Goal: Transaction & Acquisition: Purchase product/service

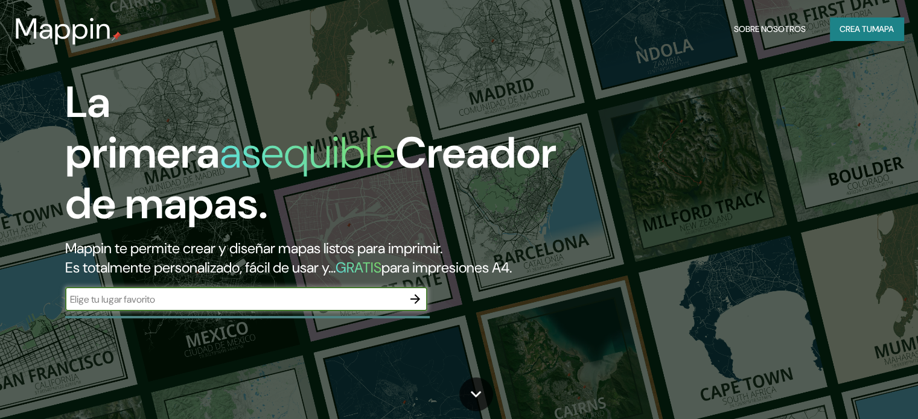
click at [202, 306] on input "text" at bounding box center [234, 300] width 338 height 14
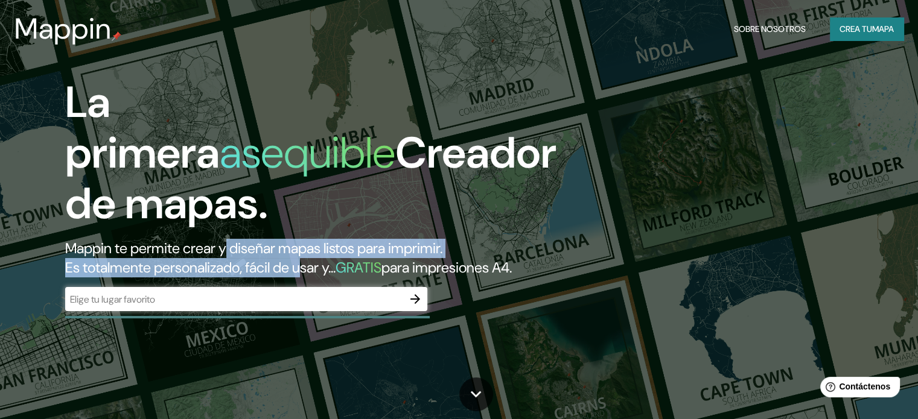
drag, startPoint x: 236, startPoint y: 247, endPoint x: 324, endPoint y: 271, distance: 90.9
click at [324, 271] on h2 "Mappin te permite crear y diseñar mapas listos para imprimir. Es totalmente per…" at bounding box center [294, 258] width 459 height 39
click at [324, 271] on font "Es totalmente personalizado, fácil de usar y..." at bounding box center [200, 267] width 270 height 19
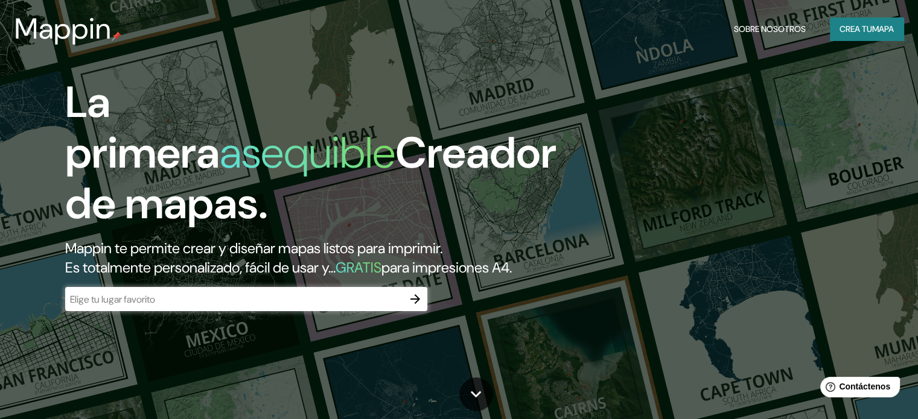
click at [377, 308] on div "​" at bounding box center [246, 299] width 362 height 24
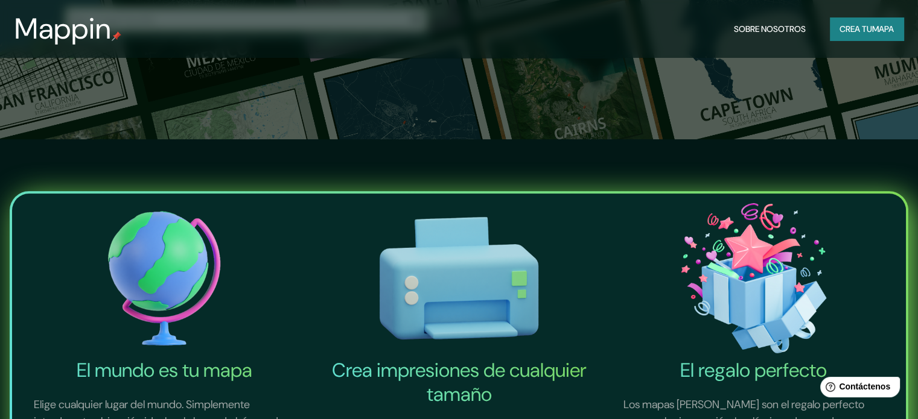
scroll to position [121, 0]
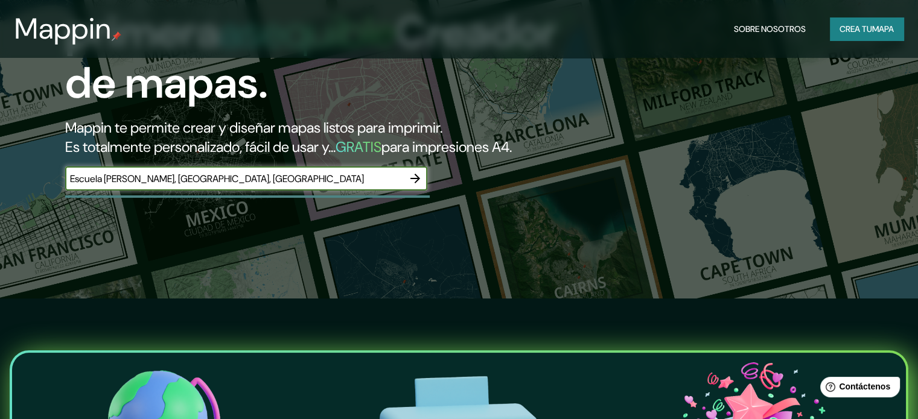
type input "Escuela Justiniano Frias, Tucumán, Argentina"
click at [410, 186] on icon "button" at bounding box center [415, 178] width 14 height 14
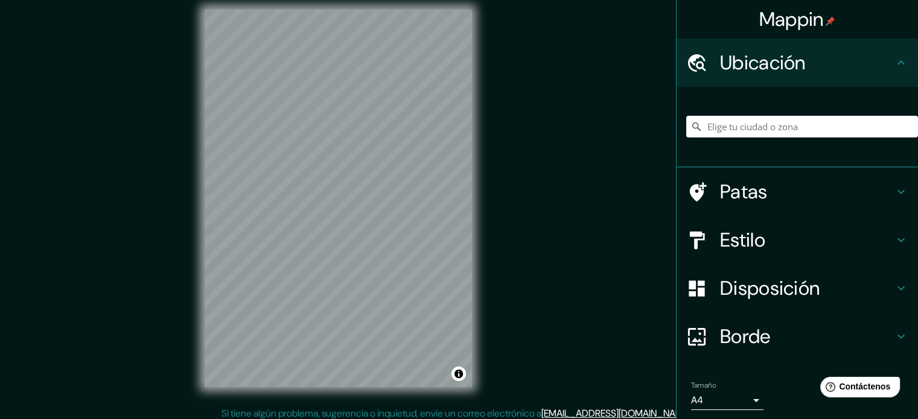
scroll to position [16, 0]
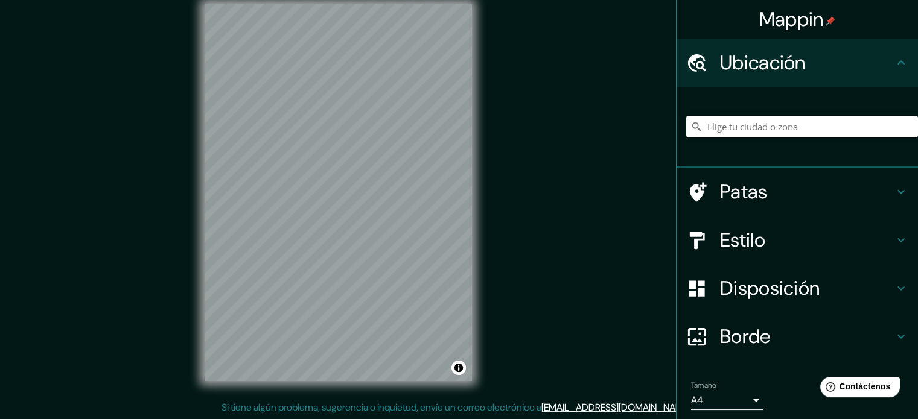
click at [762, 126] on input "Elige tu ciudad o zona" at bounding box center [802, 127] width 232 height 22
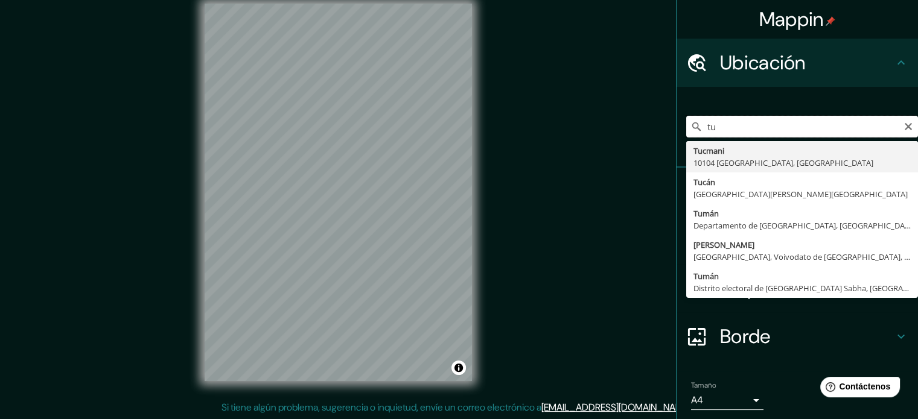
type input "t"
type input "E"
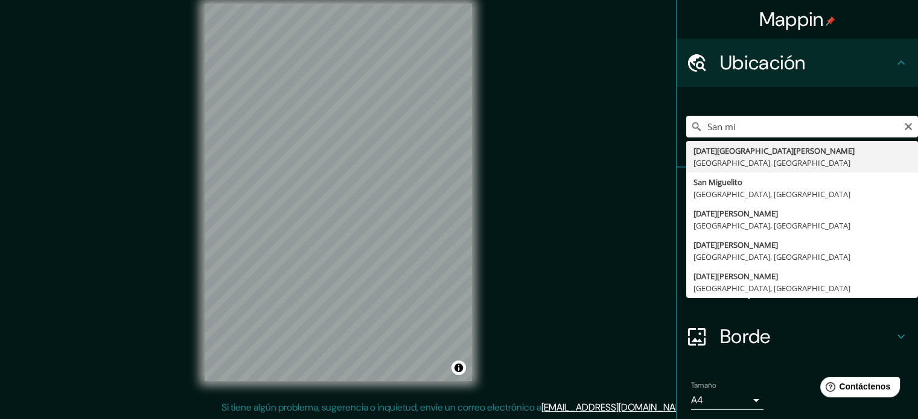
type input "[DATE][GEOGRAPHIC_DATA][PERSON_NAME], [GEOGRAPHIC_DATA], [GEOGRAPHIC_DATA]"
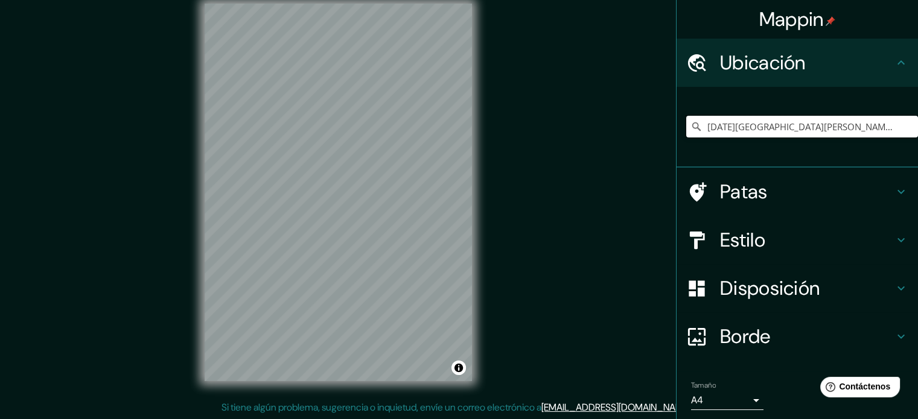
scroll to position [0, 0]
click at [402, 391] on div "© Mapbox © OpenStreetMap Improve this map" at bounding box center [338, 192] width 306 height 416
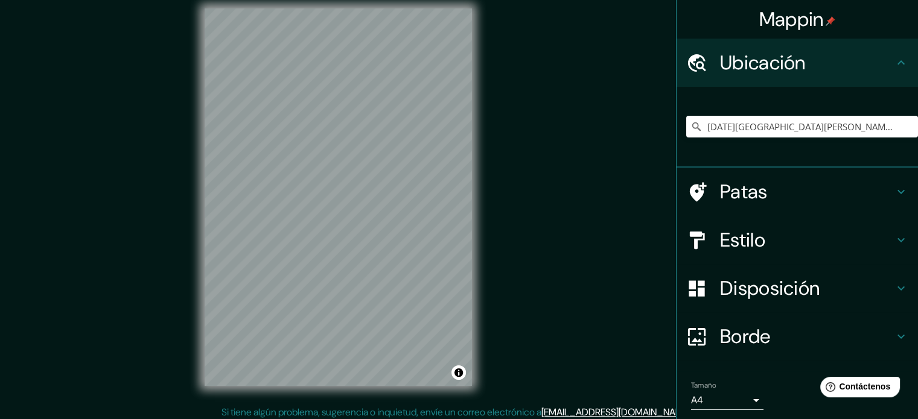
scroll to position [10, 0]
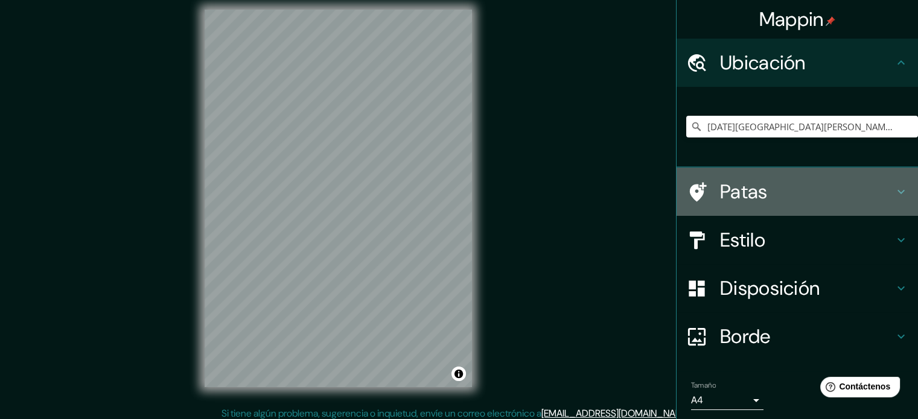
click at [895, 190] on icon at bounding box center [900, 192] width 14 height 14
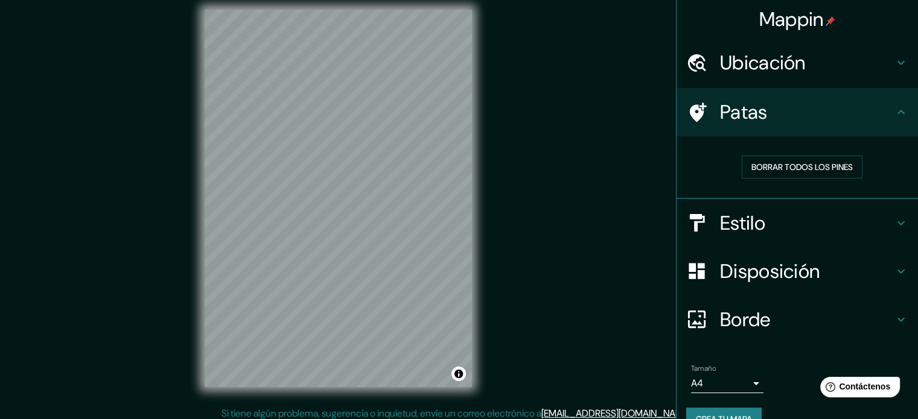
click at [893, 113] on icon at bounding box center [900, 112] width 14 height 14
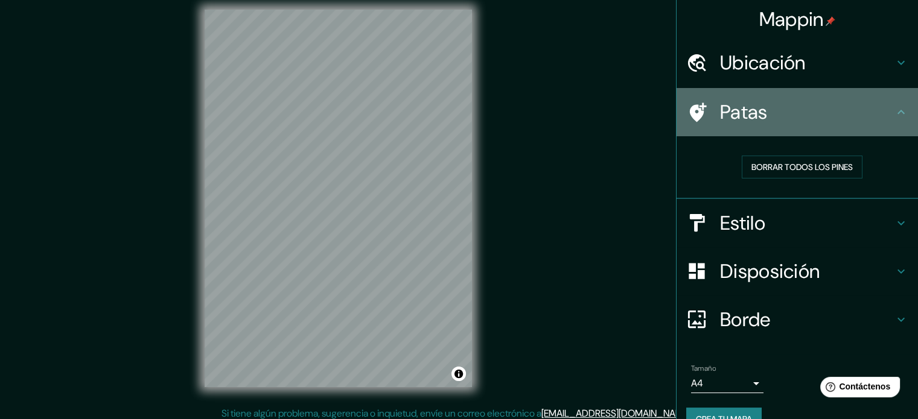
click at [790, 108] on h4 "Patas" at bounding box center [807, 112] width 174 height 24
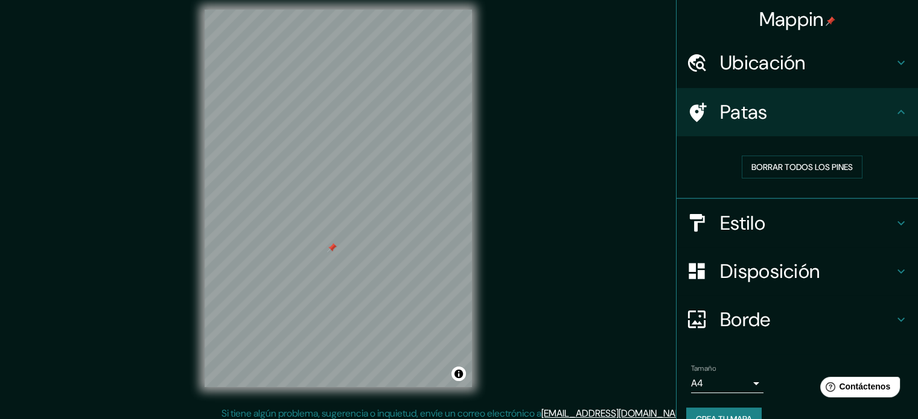
click at [895, 218] on icon at bounding box center [900, 223] width 14 height 14
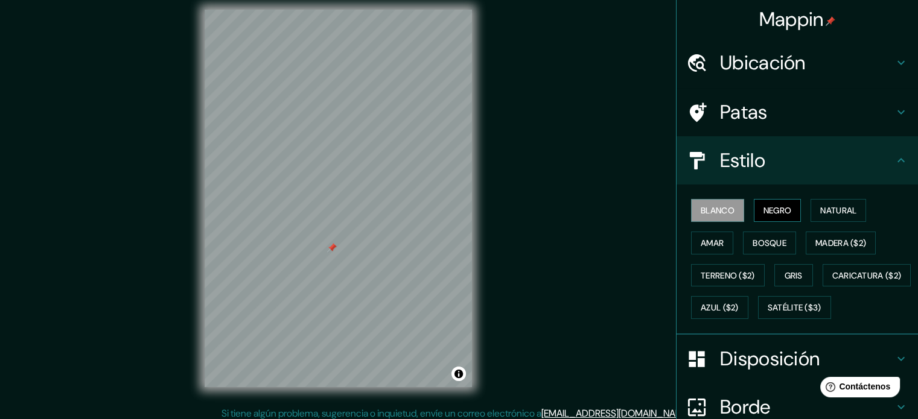
click at [763, 208] on font "Negro" at bounding box center [777, 210] width 28 height 11
click at [700, 205] on font "Blanco" at bounding box center [717, 210] width 34 height 11
click at [769, 213] on font "Negro" at bounding box center [777, 210] width 28 height 11
click at [837, 212] on font "Natural" at bounding box center [838, 210] width 36 height 11
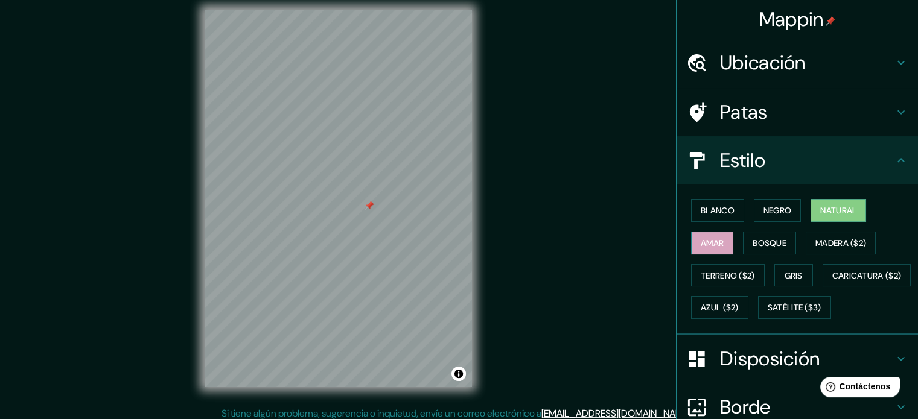
click at [700, 241] on font "Amar" at bounding box center [711, 243] width 23 height 11
click at [771, 246] on font "Bosque" at bounding box center [769, 243] width 34 height 11
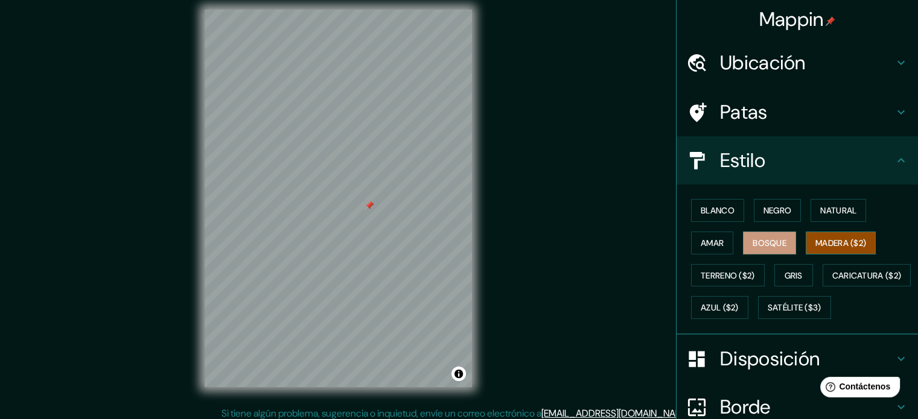
click at [825, 241] on font "Madera ($2)" at bounding box center [840, 243] width 51 height 11
click at [804, 272] on button "Gris" at bounding box center [793, 275] width 39 height 23
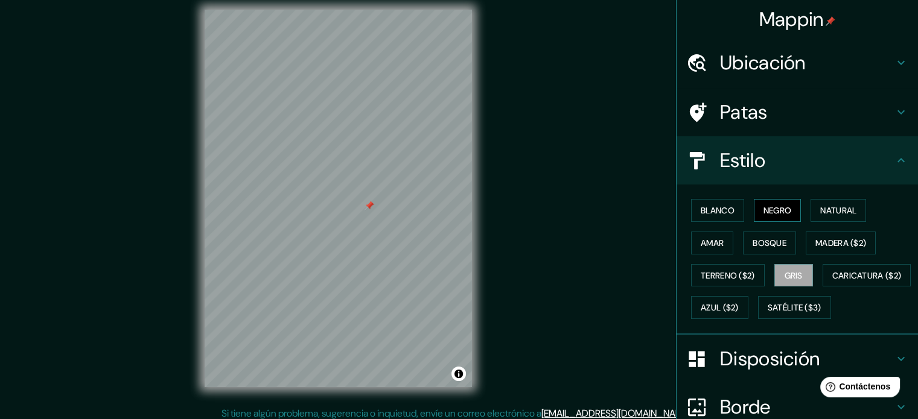
click at [764, 214] on font "Negro" at bounding box center [777, 210] width 28 height 11
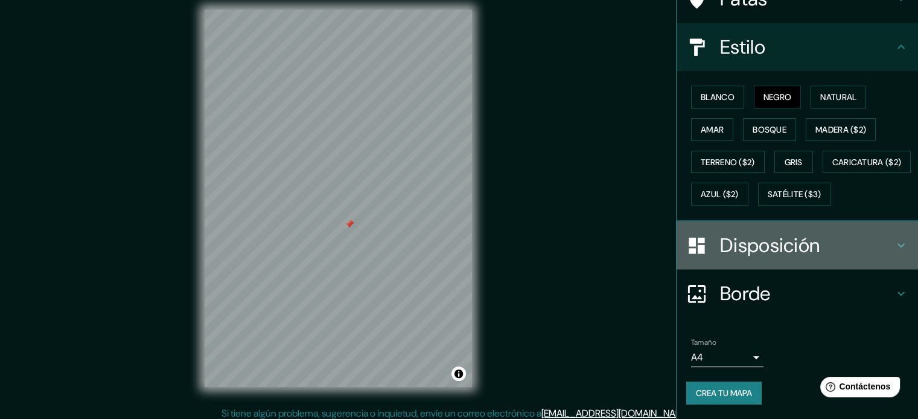
click at [813, 246] on h4 "Disposición" at bounding box center [807, 245] width 174 height 24
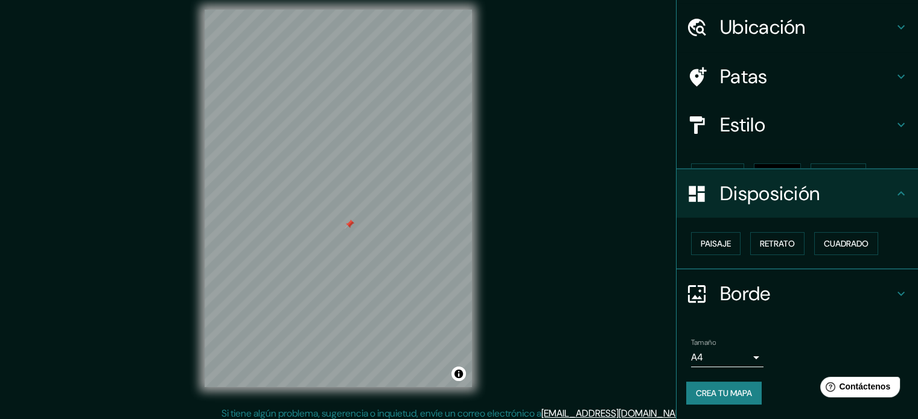
scroll to position [14, 0]
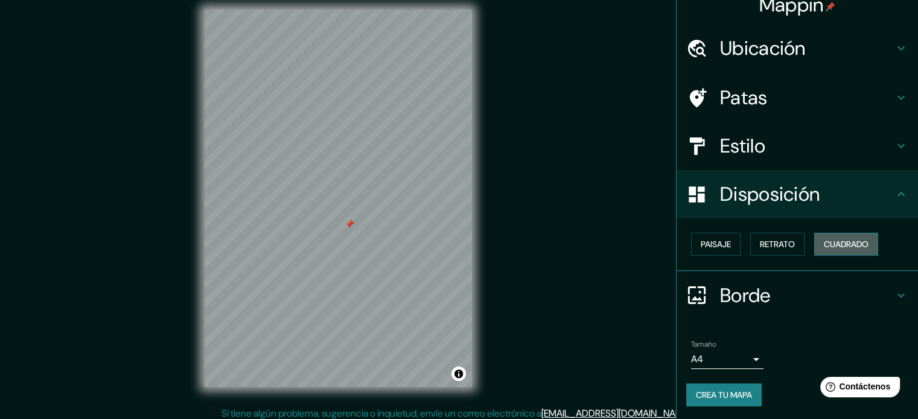
click at [847, 250] on font "Cuadrado" at bounding box center [846, 244] width 45 height 16
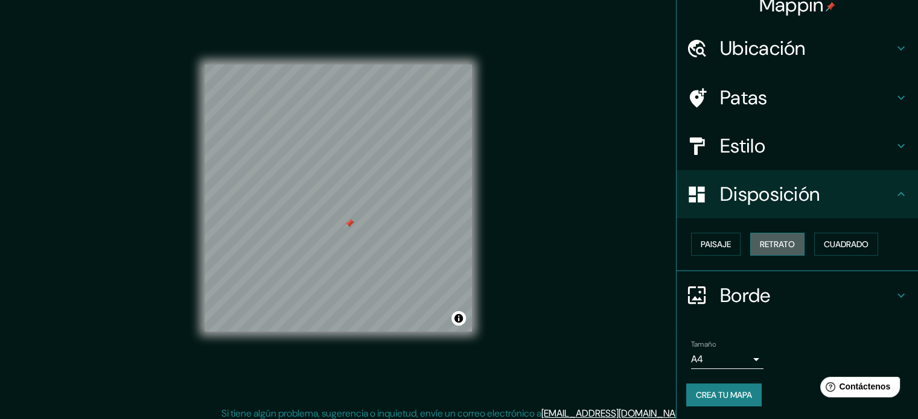
click at [751, 242] on button "Retrato" at bounding box center [777, 244] width 54 height 23
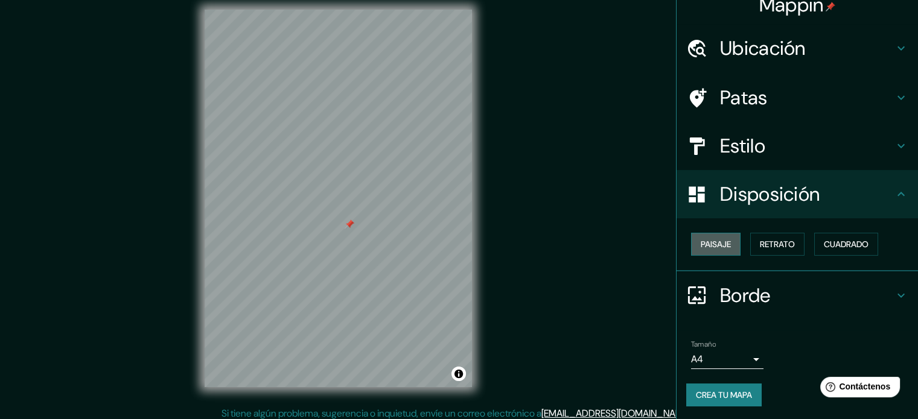
click at [691, 242] on button "Paisaje" at bounding box center [715, 244] width 49 height 23
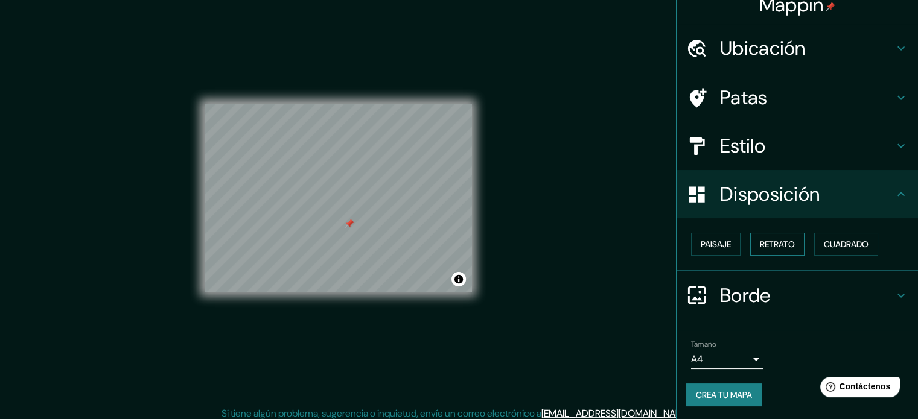
click at [786, 248] on font "Retrato" at bounding box center [777, 244] width 35 height 11
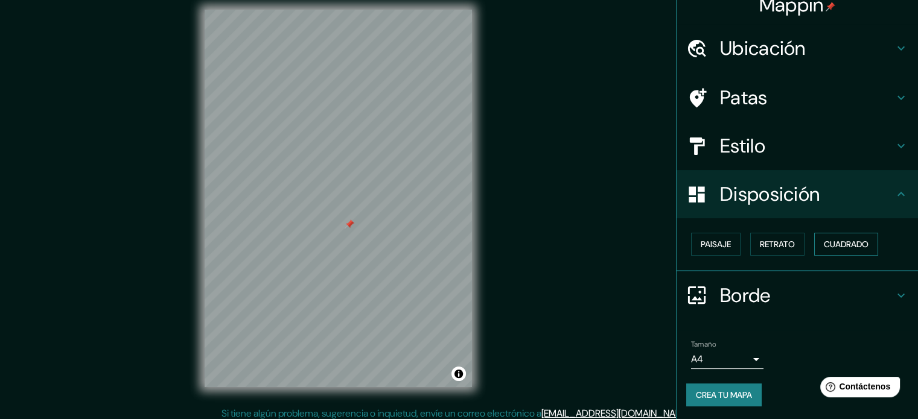
click at [843, 247] on font "Cuadrado" at bounding box center [846, 244] width 45 height 11
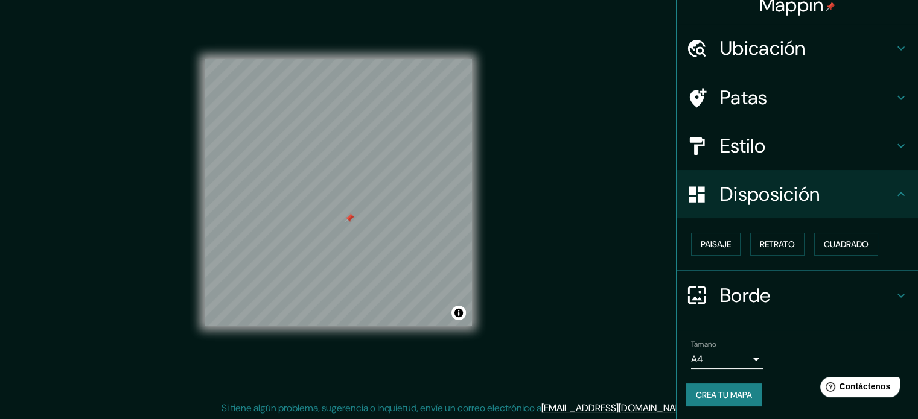
scroll to position [16, 0]
click at [746, 357] on body "Mappin Ubicación San Miguel de Tucumán, Provincia de Tucumán, Argentina Patas E…" at bounding box center [459, 193] width 918 height 419
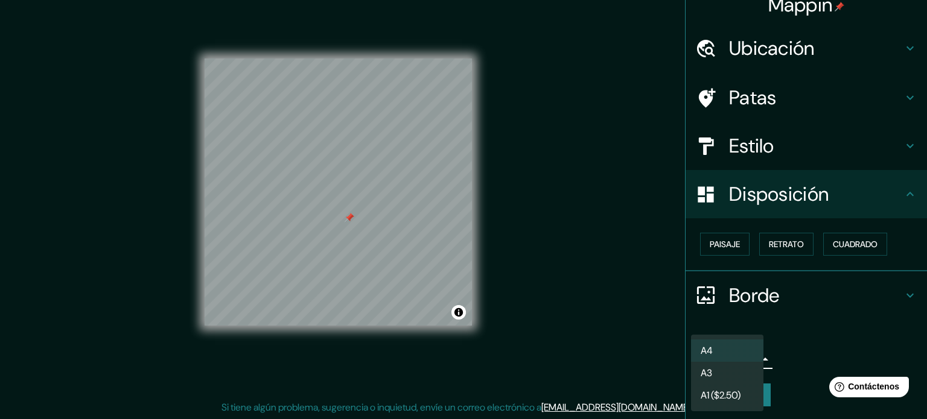
click at [744, 355] on li "A4" at bounding box center [727, 351] width 72 height 22
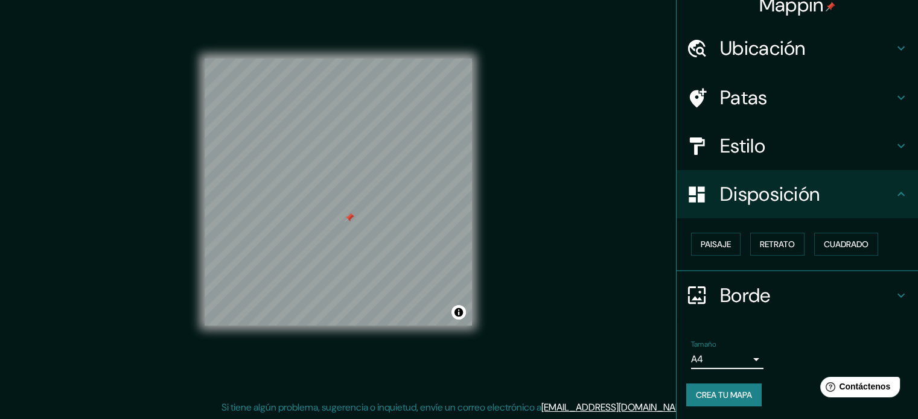
click at [895, 190] on icon at bounding box center [900, 194] width 14 height 14
click at [723, 249] on button "Paisaje" at bounding box center [715, 244] width 49 height 23
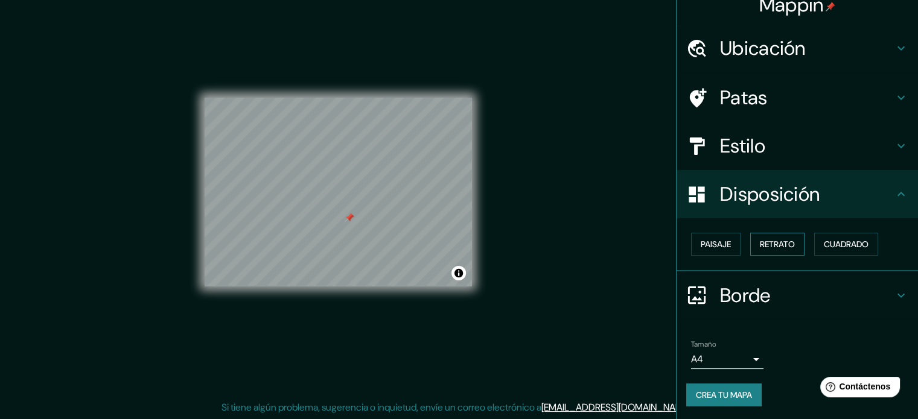
click at [766, 249] on font "Retrato" at bounding box center [777, 244] width 35 height 11
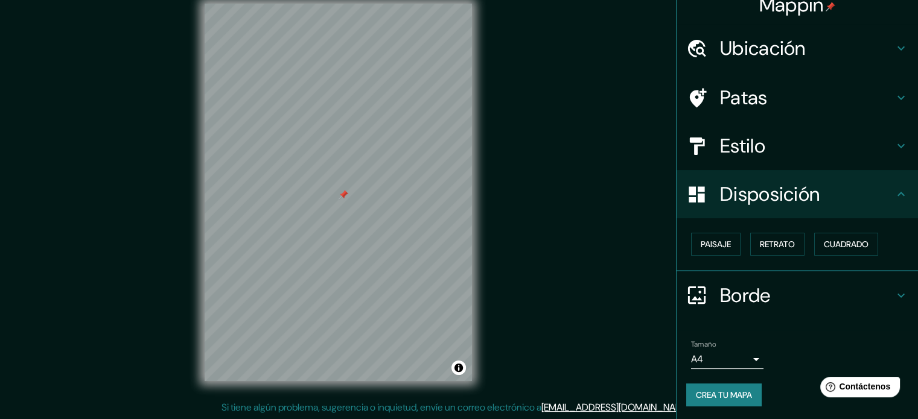
click at [895, 45] on icon at bounding box center [900, 48] width 14 height 14
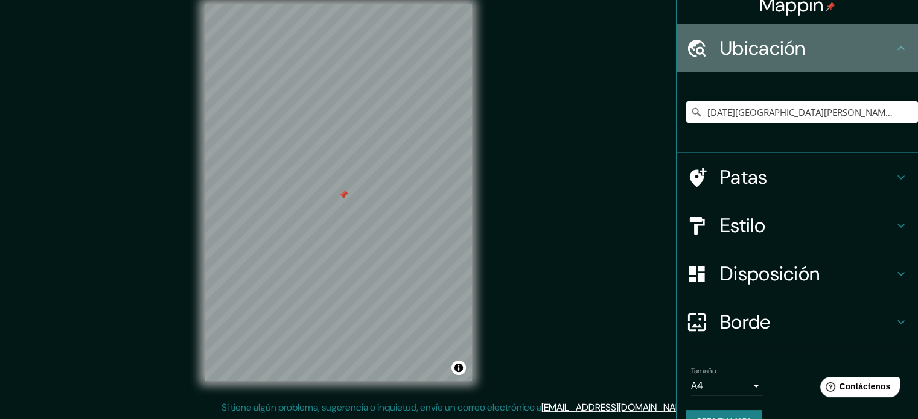
click at [895, 45] on icon at bounding box center [900, 48] width 14 height 14
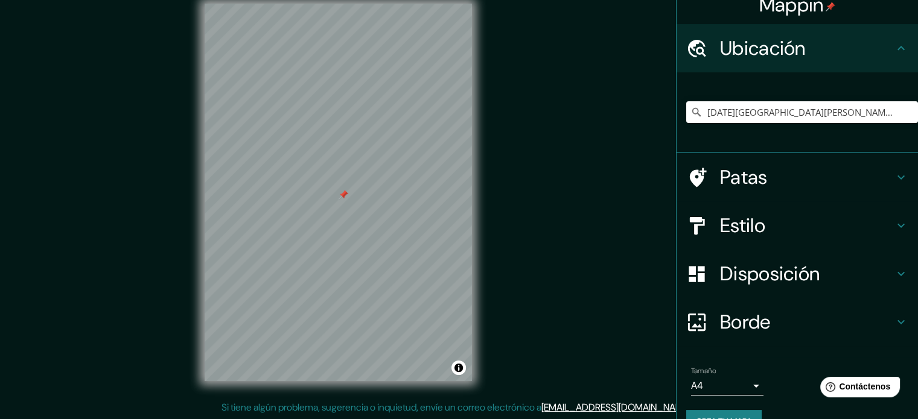
click at [893, 51] on icon at bounding box center [900, 48] width 14 height 14
click at [893, 173] on icon at bounding box center [900, 177] width 14 height 14
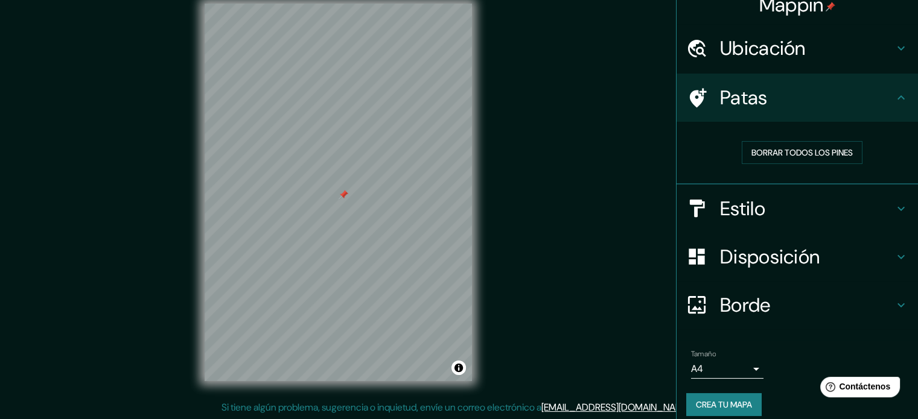
click at [897, 98] on icon at bounding box center [900, 97] width 7 height 4
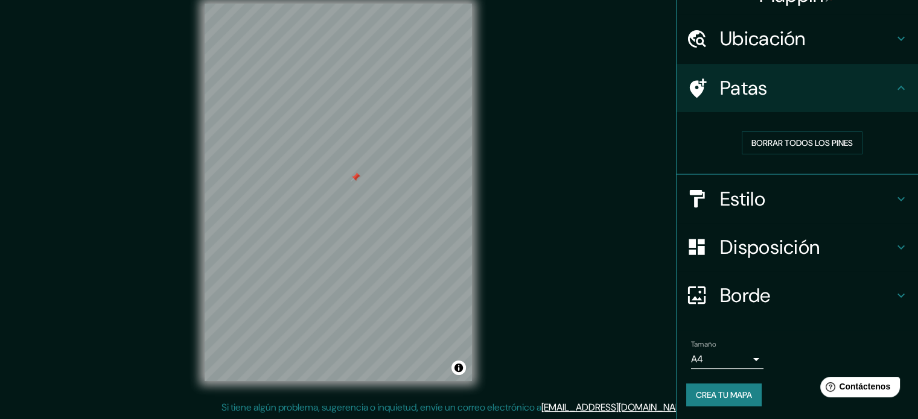
click at [893, 192] on icon at bounding box center [900, 199] width 14 height 14
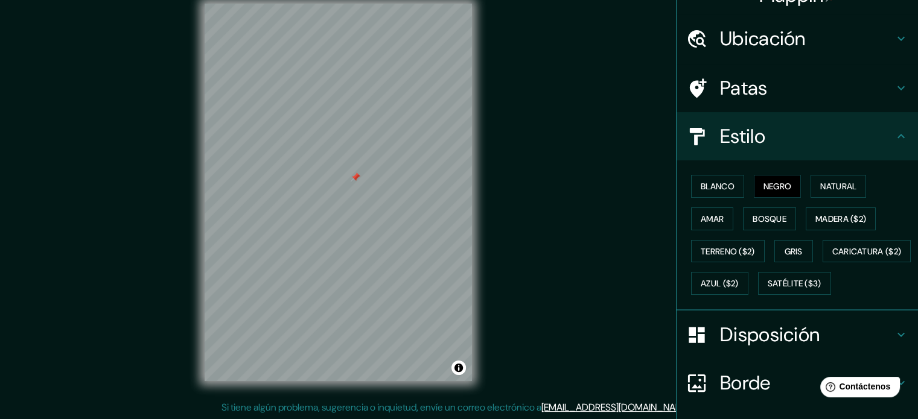
click at [893, 136] on icon at bounding box center [900, 136] width 14 height 14
click at [893, 135] on icon at bounding box center [900, 136] width 14 height 14
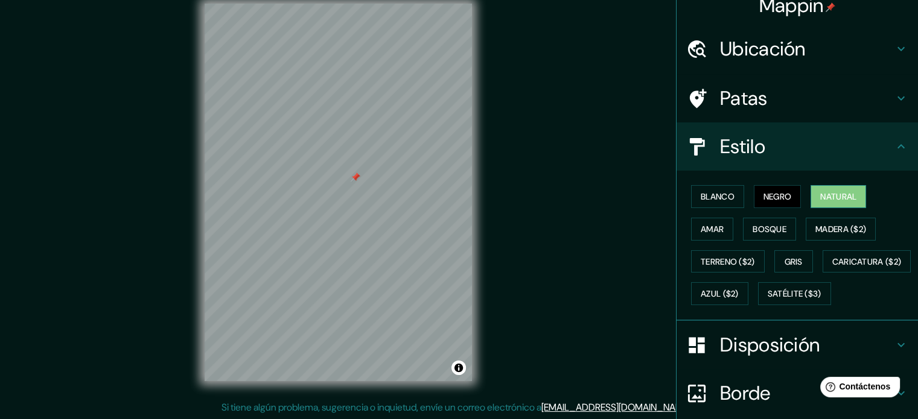
scroll to position [0, 0]
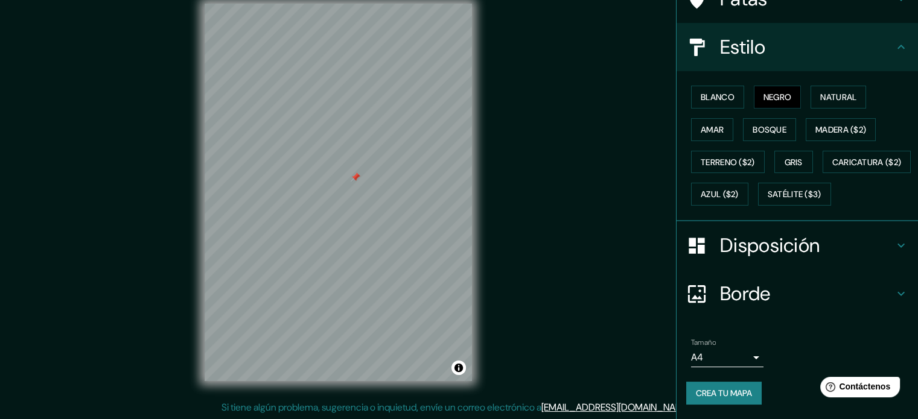
click at [893, 252] on icon at bounding box center [900, 245] width 14 height 14
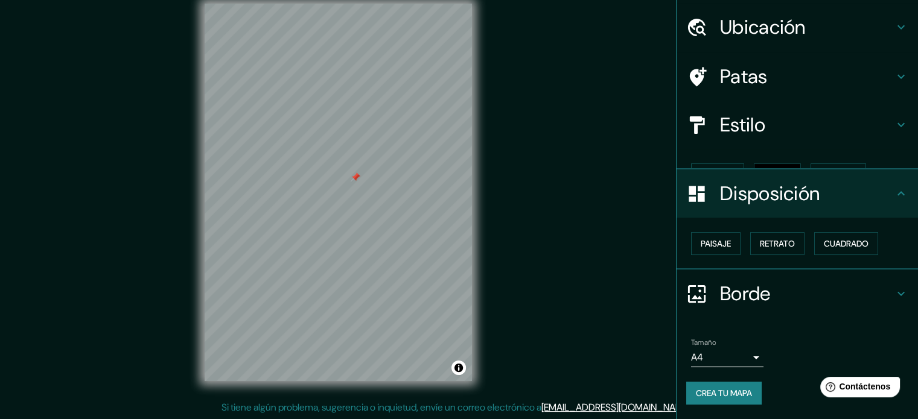
scroll to position [14, 0]
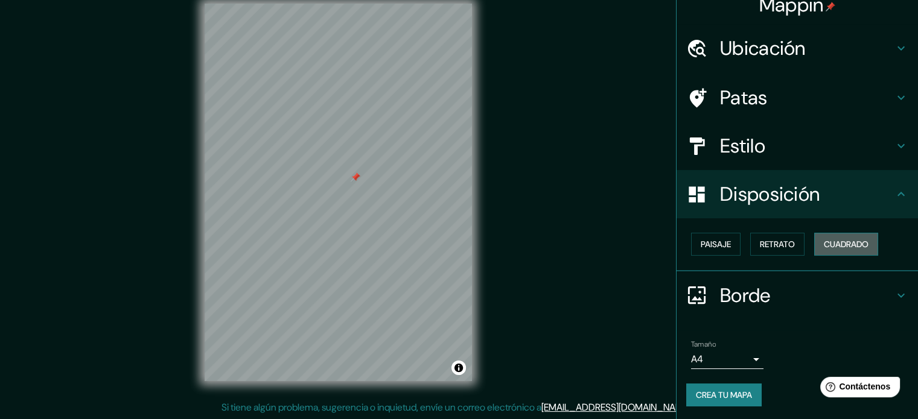
click at [833, 246] on font "Cuadrado" at bounding box center [846, 244] width 45 height 11
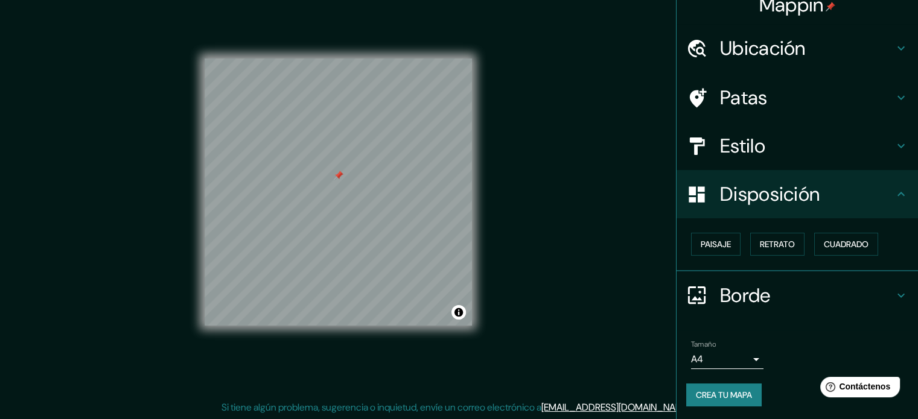
drag, startPoint x: 480, startPoint y: 214, endPoint x: 611, endPoint y: 201, distance: 132.2
click at [611, 201] on div "Mappin Ubicación San Miguel de Tucumán, Provincia de Tucumán, Argentina Patas E…" at bounding box center [459, 202] width 918 height 436
click at [775, 247] on font "Retrato" at bounding box center [777, 244] width 35 height 11
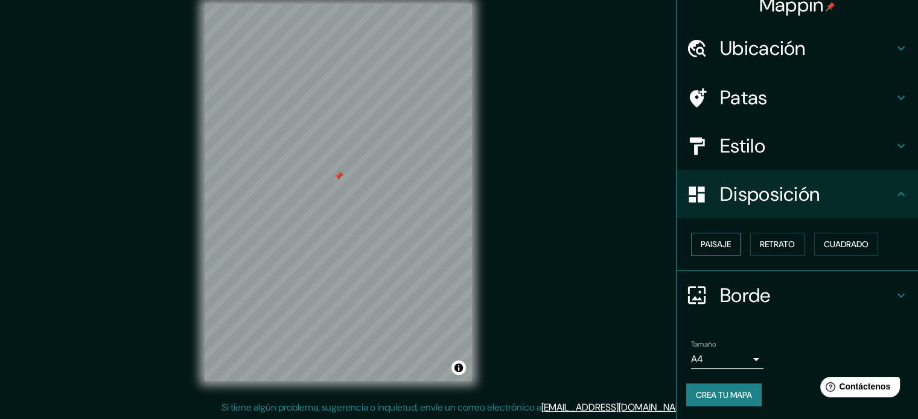
click at [725, 247] on button "Paisaje" at bounding box center [715, 244] width 49 height 23
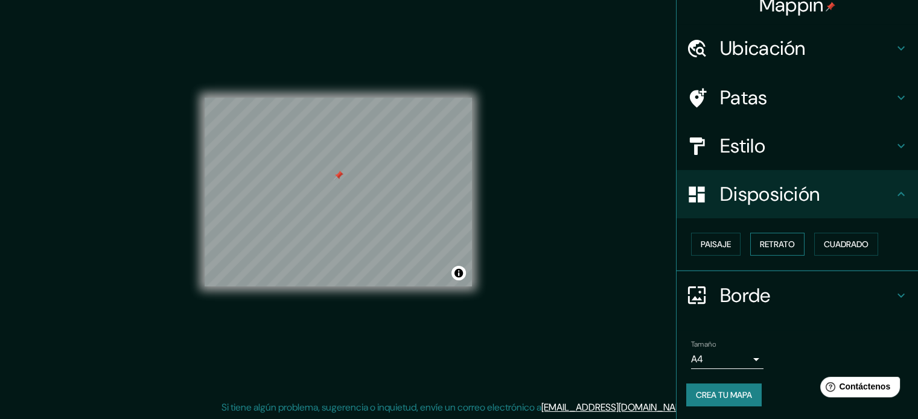
click at [769, 244] on font "Retrato" at bounding box center [777, 244] width 35 height 11
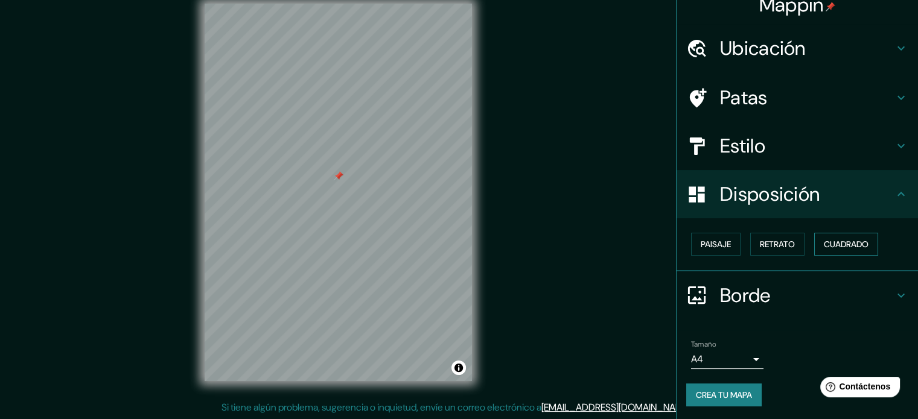
click at [841, 244] on font "Cuadrado" at bounding box center [846, 244] width 45 height 11
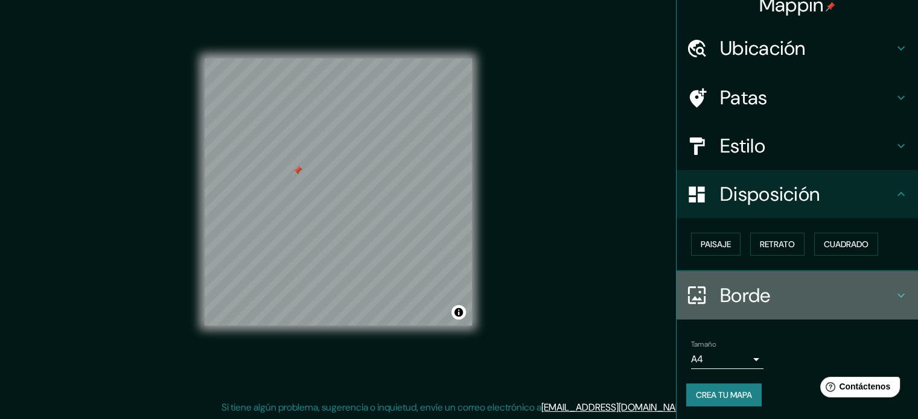
click at [893, 290] on icon at bounding box center [900, 295] width 14 height 14
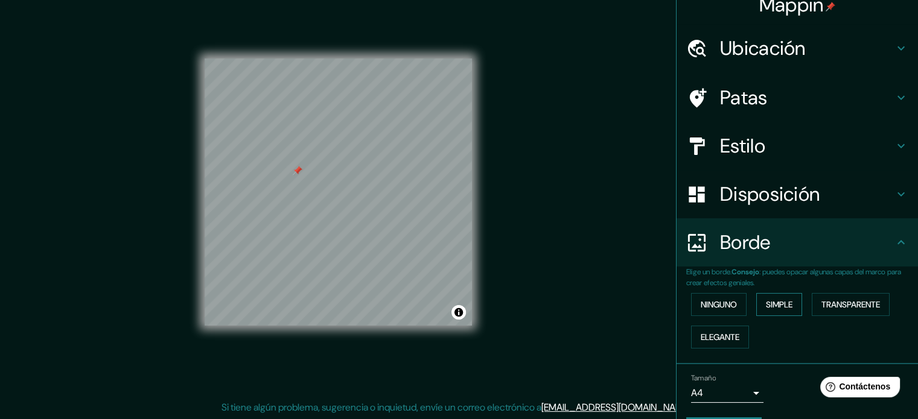
click at [779, 303] on font "Simple" at bounding box center [779, 304] width 27 height 11
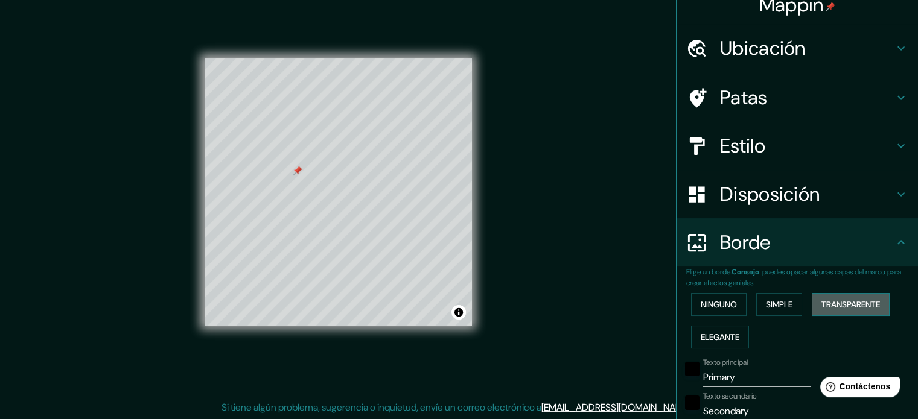
click at [835, 301] on font "Transparente" at bounding box center [850, 304] width 59 height 11
click at [713, 341] on font "Elegante" at bounding box center [719, 337] width 39 height 11
click at [713, 305] on font "Ninguno" at bounding box center [718, 304] width 36 height 11
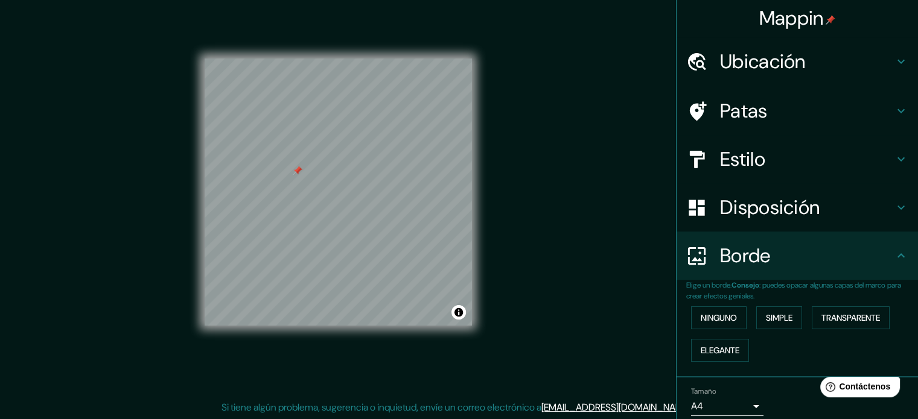
scroll to position [0, 0]
click at [893, 199] on div "Disposición" at bounding box center [796, 209] width 241 height 48
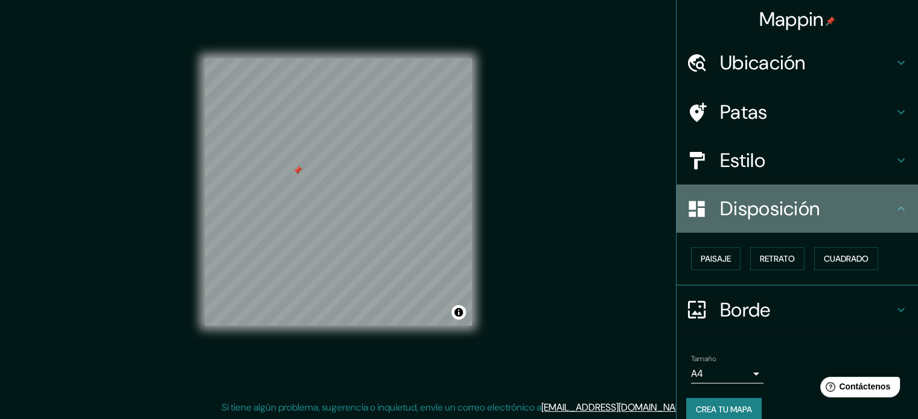
click at [893, 199] on div "Disposición" at bounding box center [796, 209] width 241 height 48
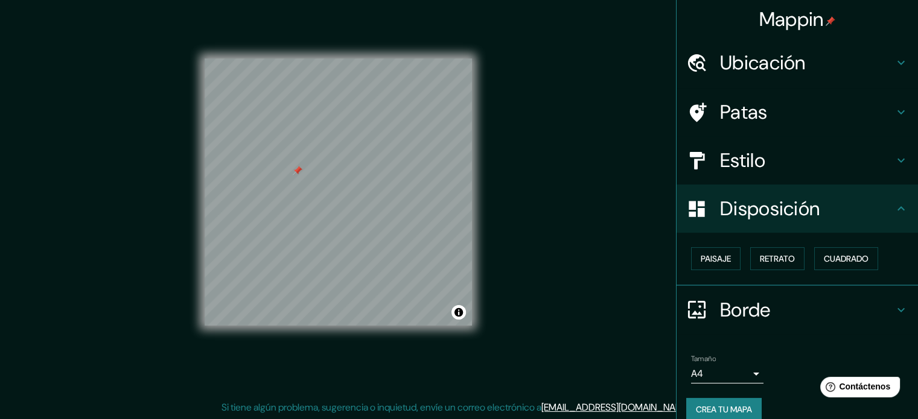
click at [893, 209] on icon at bounding box center [900, 209] width 14 height 14
click at [825, 112] on h4 "Patas" at bounding box center [807, 112] width 174 height 24
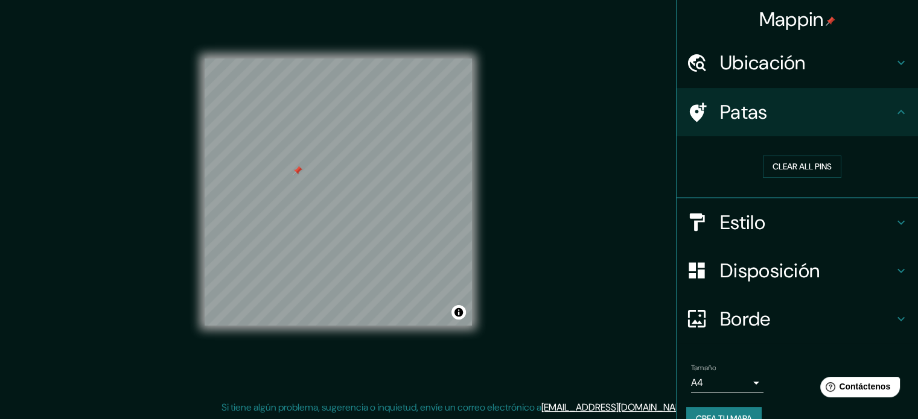
click at [760, 221] on h4 "Estilo" at bounding box center [807, 223] width 174 height 24
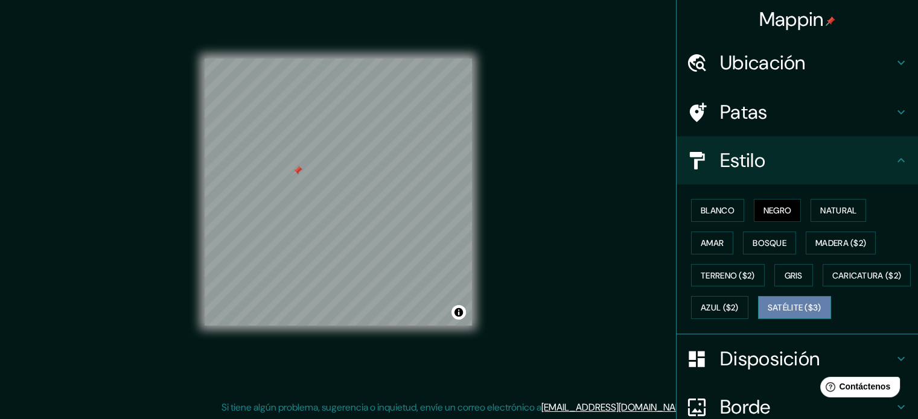
click at [767, 316] on font "Satélite ($3)" at bounding box center [794, 308] width 54 height 16
click at [777, 218] on button "Negro" at bounding box center [778, 210] width 48 height 23
click at [893, 113] on icon at bounding box center [900, 112] width 14 height 14
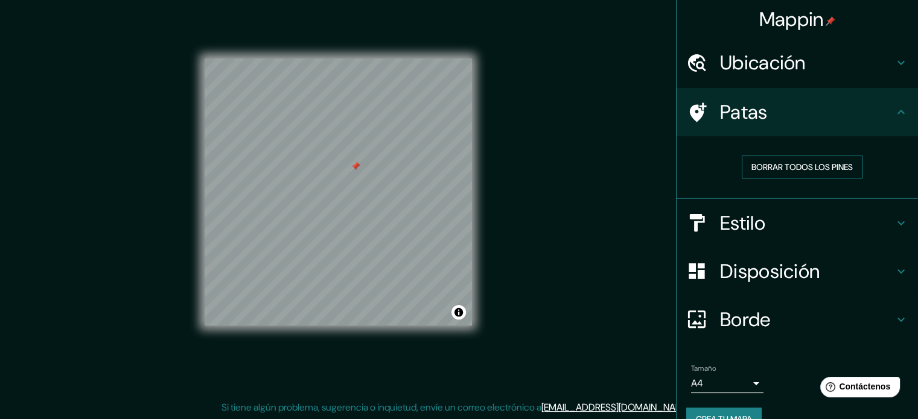
click at [798, 172] on font "Borrar todos los pines" at bounding box center [801, 167] width 101 height 11
click at [864, 221] on h4 "Estilo" at bounding box center [807, 223] width 174 height 24
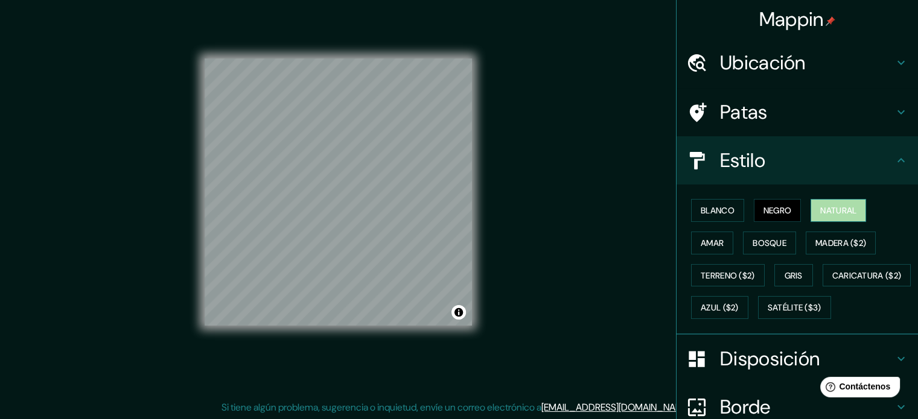
click at [850, 209] on font "Natural" at bounding box center [838, 210] width 36 height 11
click at [711, 215] on font "Blanco" at bounding box center [717, 210] width 34 height 11
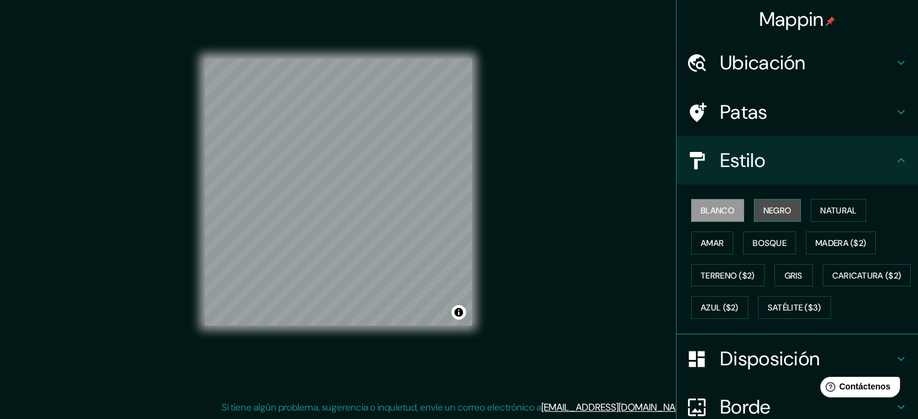
click at [763, 205] on font "Negro" at bounding box center [777, 210] width 28 height 11
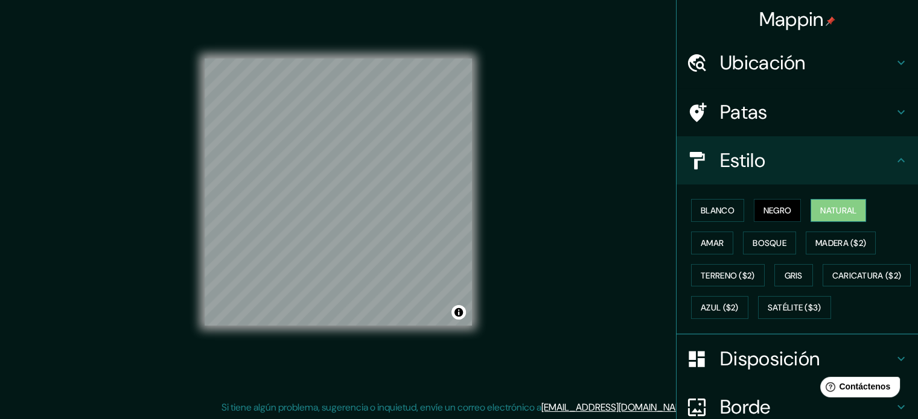
click at [820, 210] on font "Natural" at bounding box center [838, 210] width 36 height 11
click at [700, 243] on font "Amar" at bounding box center [711, 243] width 23 height 11
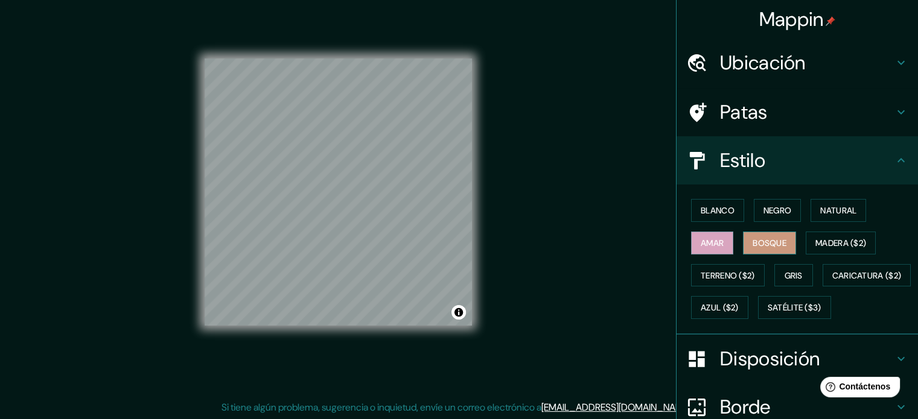
click at [782, 248] on button "Bosque" at bounding box center [769, 243] width 53 height 23
click at [830, 249] on font "Madera ($2)" at bounding box center [840, 243] width 51 height 16
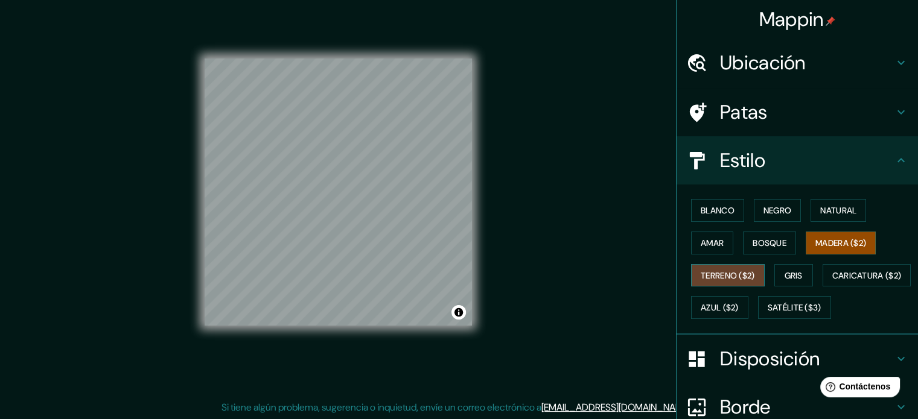
click at [720, 270] on font "Terreno ($2)" at bounding box center [727, 275] width 54 height 11
click at [800, 277] on button "Gris" at bounding box center [793, 275] width 39 height 23
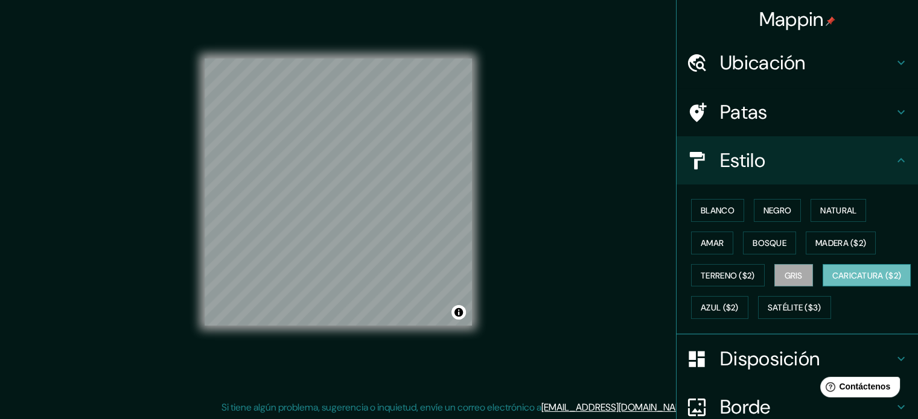
click at [832, 281] on font "Caricatura ($2)" at bounding box center [866, 275] width 69 height 11
click at [738, 306] on font "Azul ($2)" at bounding box center [719, 308] width 38 height 11
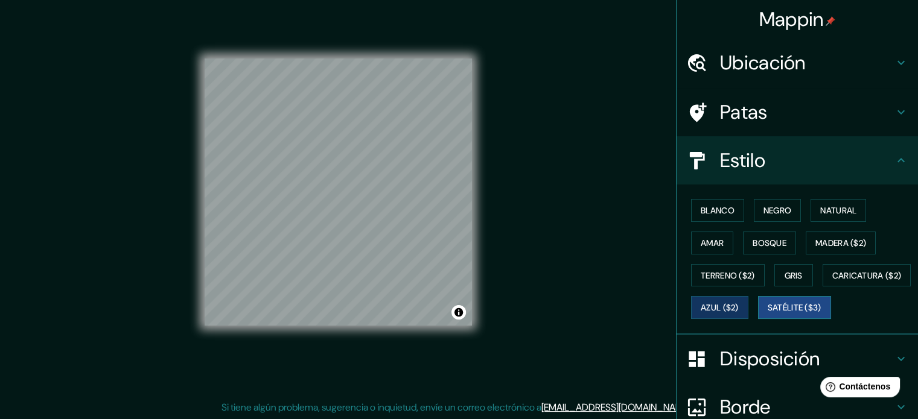
click at [758, 319] on button "Satélite ($3)" at bounding box center [794, 307] width 73 height 23
click at [784, 270] on font "Gris" at bounding box center [793, 275] width 18 height 11
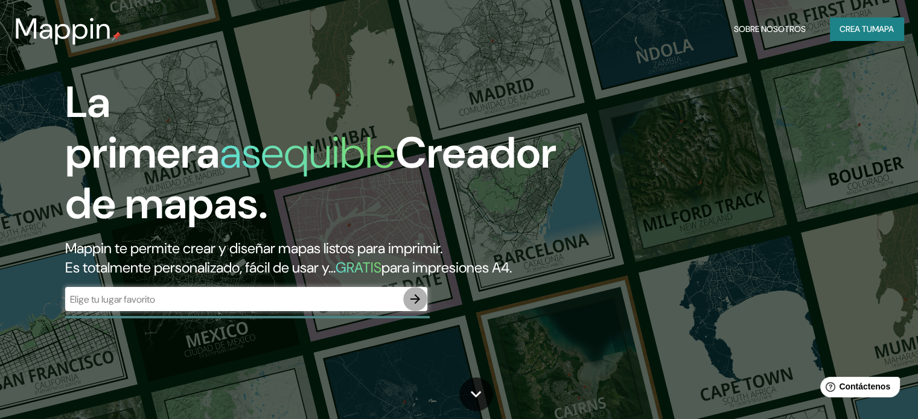
click at [415, 306] on icon "button" at bounding box center [415, 299] width 14 height 14
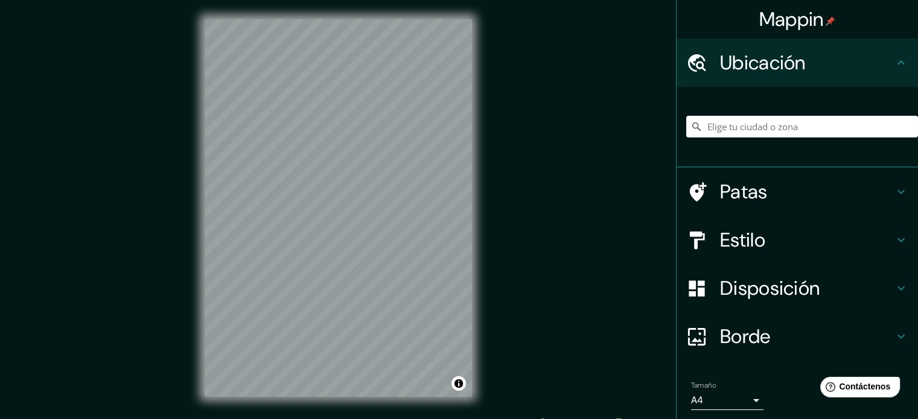
click at [529, 241] on div "Mappin Ubicación Patas Estilo Disposición Borde Elige un borde. Consejo : puede…" at bounding box center [459, 218] width 918 height 436
click at [758, 133] on input "Elige tu ciudad o zona" at bounding box center [802, 127] width 232 height 22
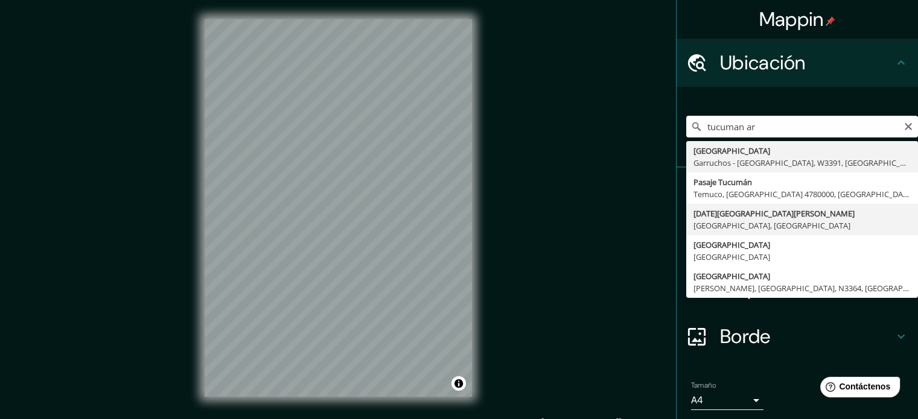
type input "[DATE][GEOGRAPHIC_DATA][PERSON_NAME], [GEOGRAPHIC_DATA], [GEOGRAPHIC_DATA]"
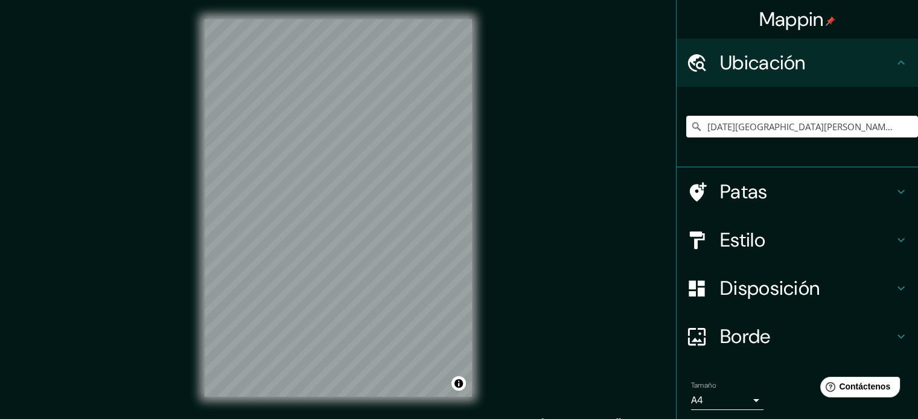
click at [760, 241] on h4 "Estilo" at bounding box center [807, 240] width 174 height 24
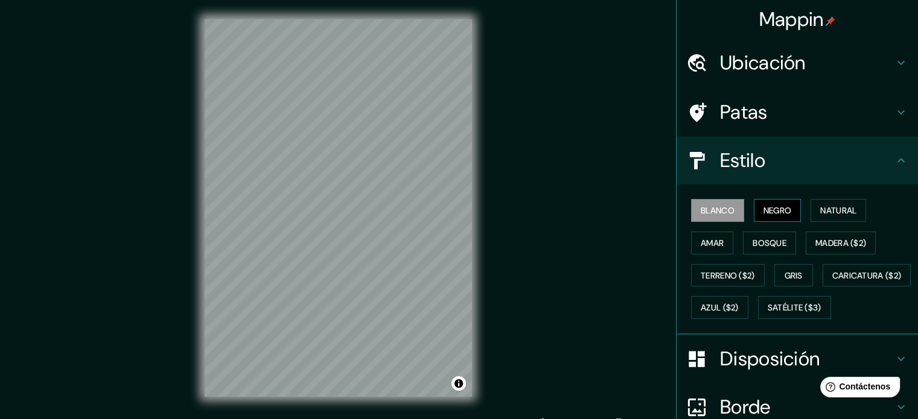
click at [768, 203] on font "Negro" at bounding box center [777, 211] width 28 height 16
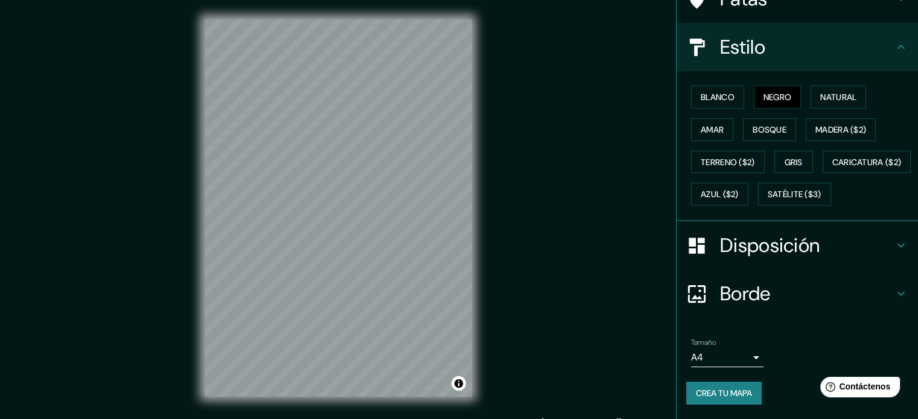
scroll to position [142, 0]
click at [819, 245] on h4 "Disposición" at bounding box center [807, 245] width 174 height 24
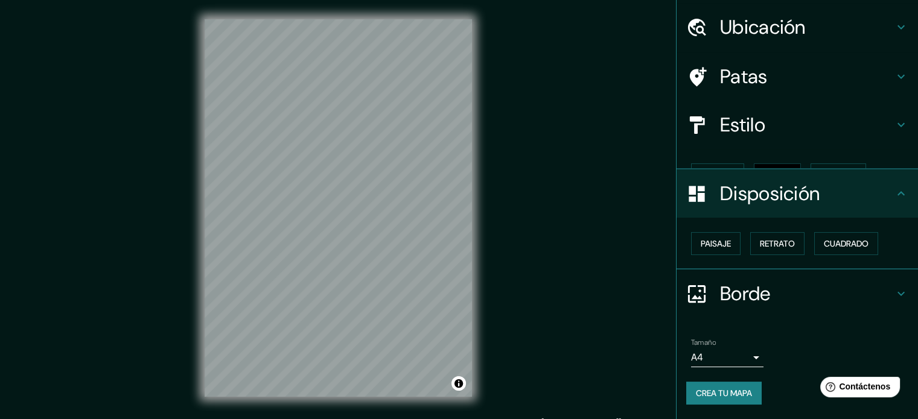
scroll to position [14, 0]
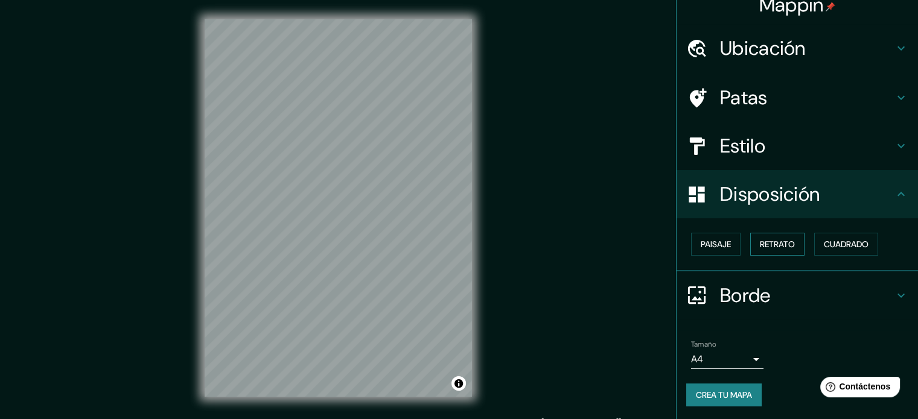
click at [765, 246] on font "Retrato" at bounding box center [777, 244] width 35 height 11
click at [840, 243] on font "Cuadrado" at bounding box center [846, 244] width 45 height 11
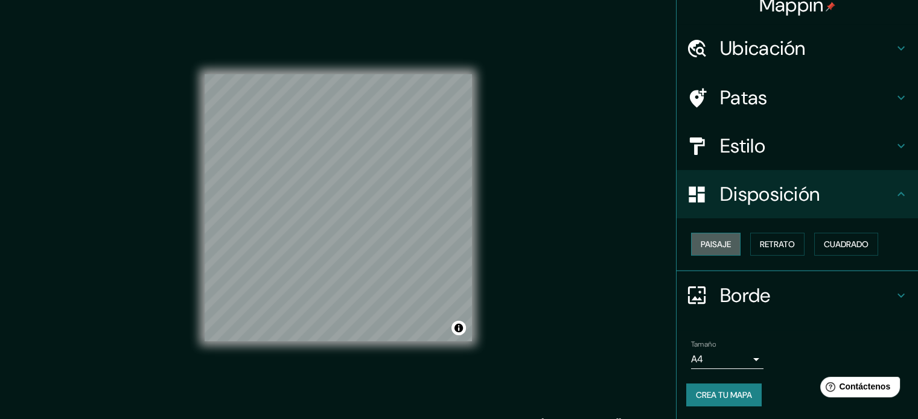
click at [719, 243] on font "Paisaje" at bounding box center [715, 244] width 30 height 11
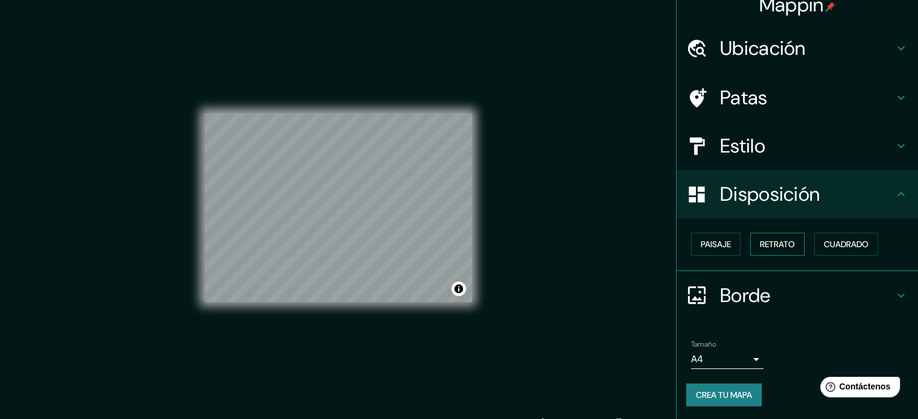
click at [770, 243] on font "Retrato" at bounding box center [777, 244] width 35 height 11
